Goal: Transaction & Acquisition: Purchase product/service

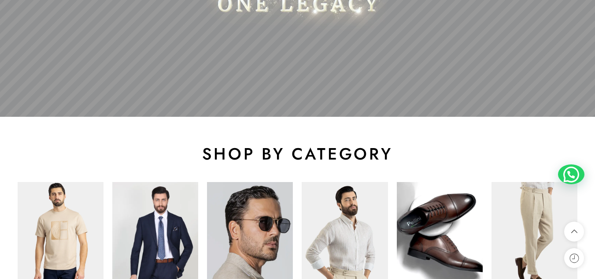
scroll to position [331, 0]
click at [466, 200] on img at bounding box center [440, 234] width 86 height 106
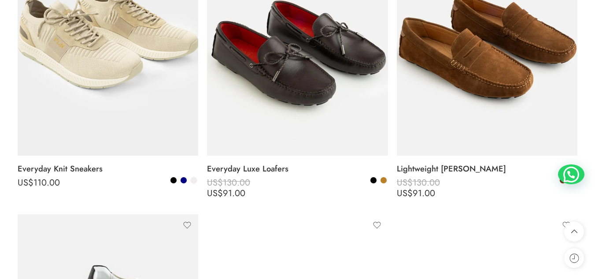
scroll to position [531, 0]
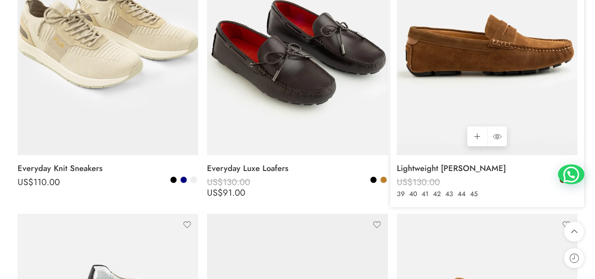
click at [454, 84] on img at bounding box center [487, 34] width 181 height 241
